Goal: Navigation & Orientation: Find specific page/section

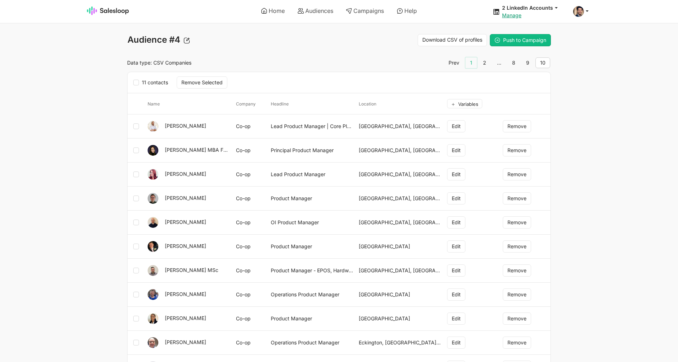
click at [470, 61] on link "1" at bounding box center [470, 62] width 11 height 11
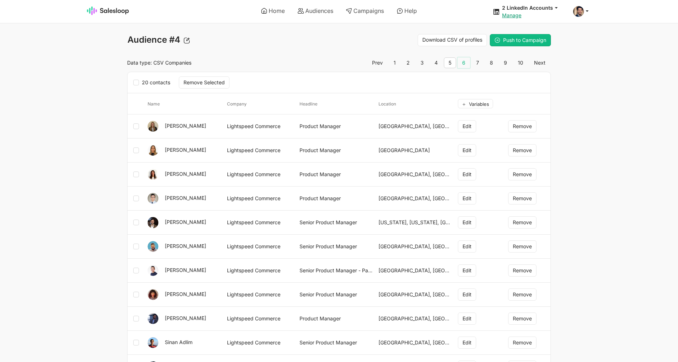
click at [469, 62] on link "6" at bounding box center [463, 62] width 13 height 11
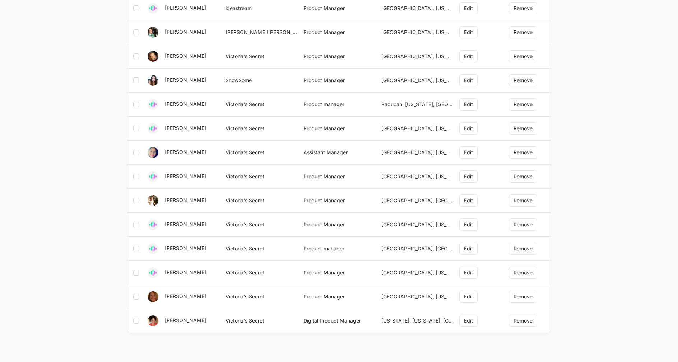
scroll to position [45, 0]
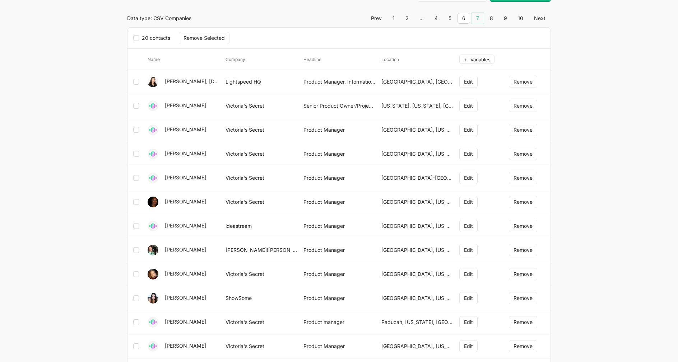
click at [478, 19] on link "7" at bounding box center [477, 18] width 12 height 11
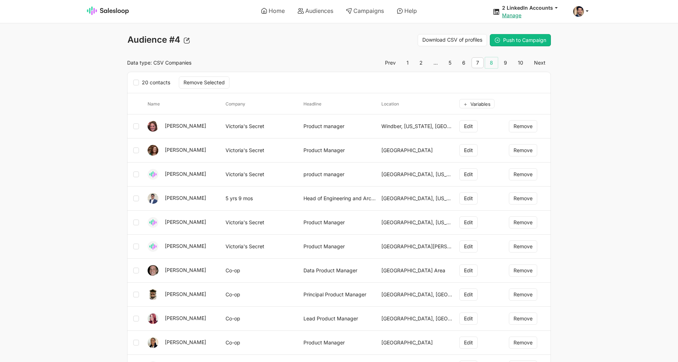
click at [488, 63] on link "8" at bounding box center [491, 62] width 13 height 11
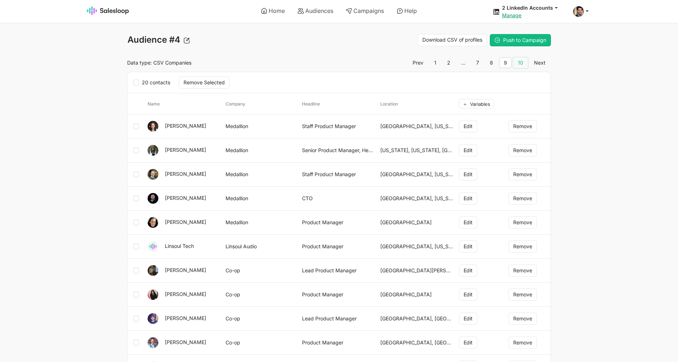
click at [522, 61] on link "10" at bounding box center [520, 62] width 15 height 11
